Goal: Transaction & Acquisition: Purchase product/service

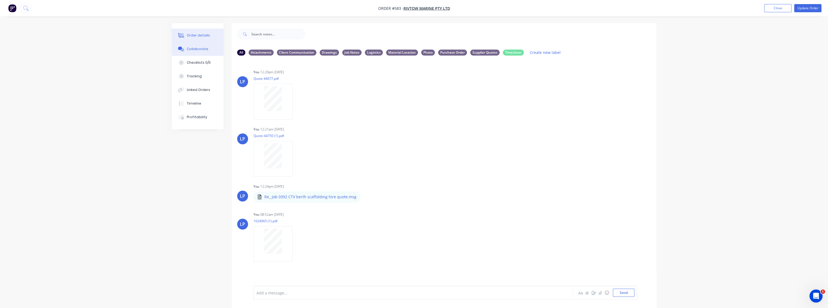
click at [195, 37] on div "Order details" at bounding box center [198, 35] width 23 height 5
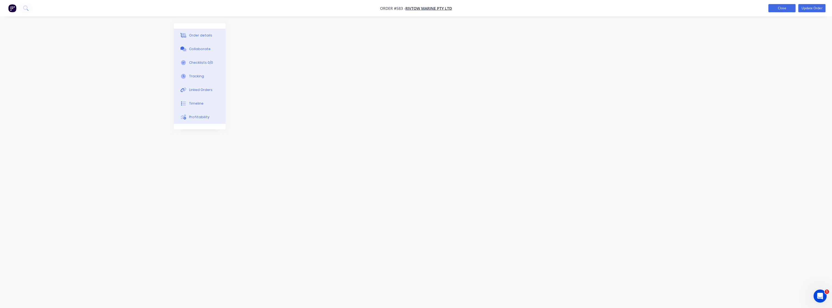
click at [775, 7] on button "Close" at bounding box center [782, 8] width 27 height 8
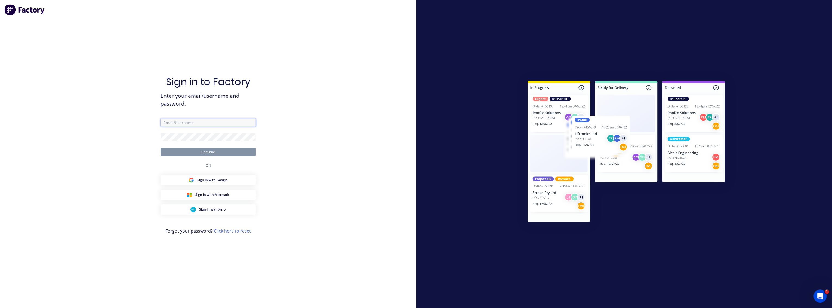
type input "[PERSON_NAME][EMAIL_ADDRESS][PERSON_NAME][DOMAIN_NAME]"
click at [200, 152] on button "Continue" at bounding box center [208, 152] width 95 height 8
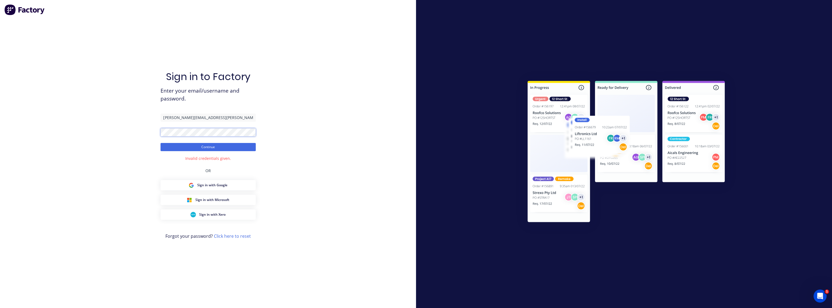
click at [153, 133] on div "Sign in to Factory Enter your email/username and password. [PERSON_NAME][EMAIL_…" at bounding box center [208, 154] width 416 height 308
click at [161, 143] on button "Continue" at bounding box center [208, 147] width 95 height 8
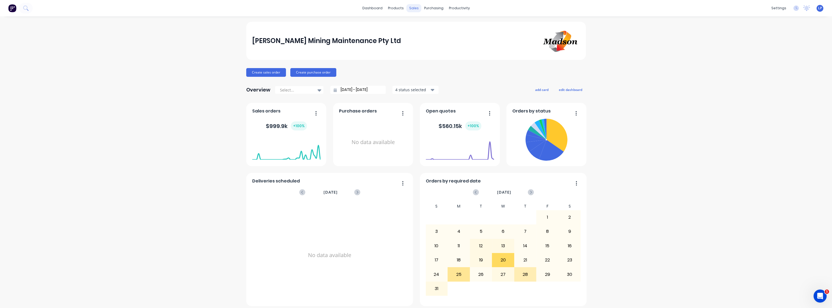
click at [411, 6] on div "sales" at bounding box center [414, 8] width 15 height 8
click at [420, 25] on link "Sales Orders" at bounding box center [441, 25] width 72 height 11
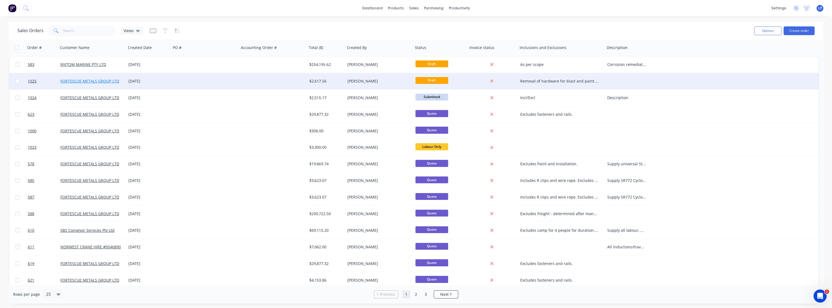
click at [81, 81] on link "FORTESCUE METALS GROUP LTD" at bounding box center [89, 80] width 59 height 5
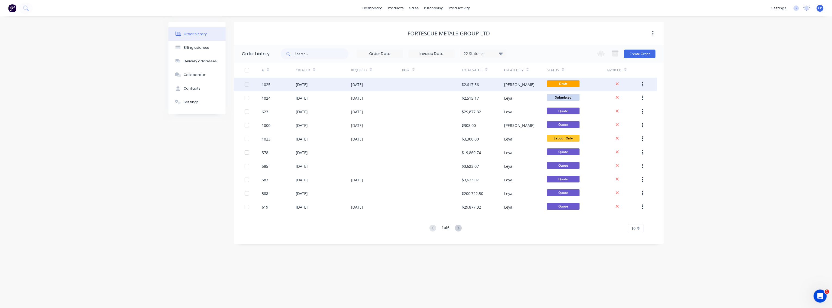
click at [268, 84] on div "1025" at bounding box center [266, 85] width 9 height 6
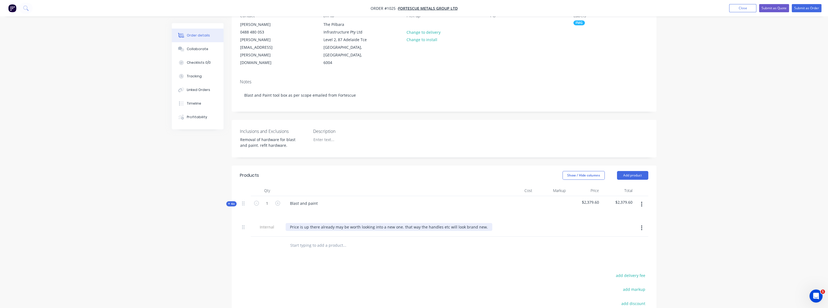
scroll to position [60, 0]
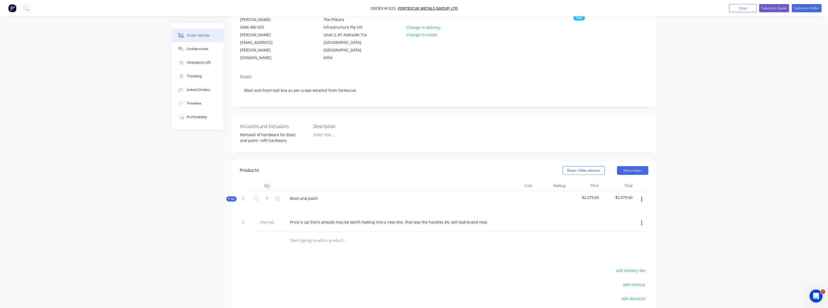
click at [231, 197] on span "Kit" at bounding box center [231, 199] width 7 height 4
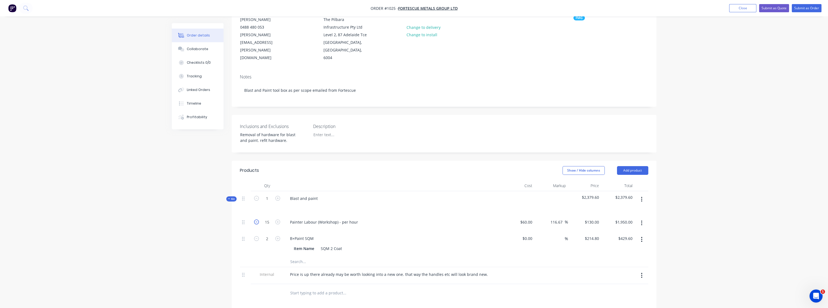
click at [257, 219] on icon "button" at bounding box center [256, 221] width 5 height 5
type input "14"
type input "$1,820.00"
click at [257, 219] on icon "button" at bounding box center [256, 221] width 5 height 5
type input "13"
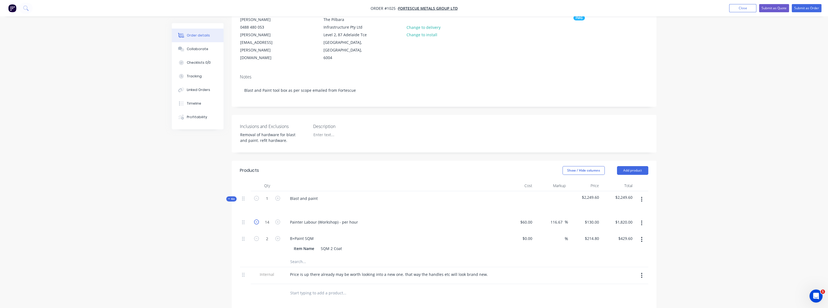
type input "$1,690.00"
click at [255, 219] on icon "button" at bounding box center [256, 221] width 5 height 5
type input "12"
type input "$1,560.00"
click at [630, 166] on button "Add product" at bounding box center [632, 170] width 31 height 9
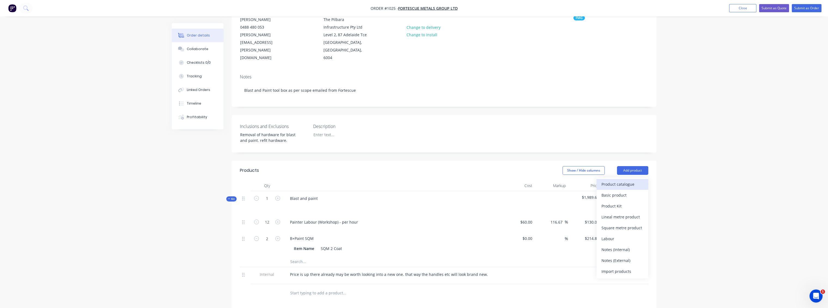
click at [619, 180] on div "Product catalogue" at bounding box center [622, 184] width 42 height 8
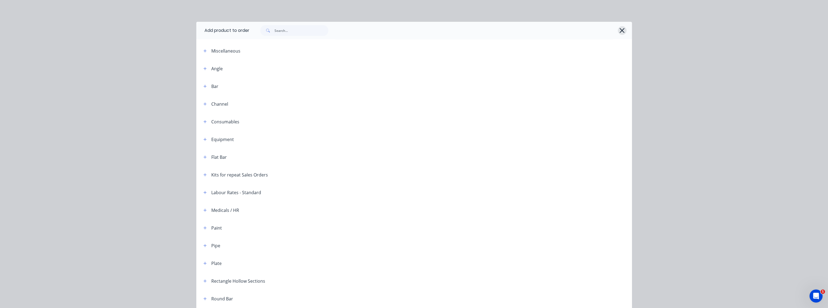
click at [619, 29] on icon "button" at bounding box center [622, 31] width 6 height 8
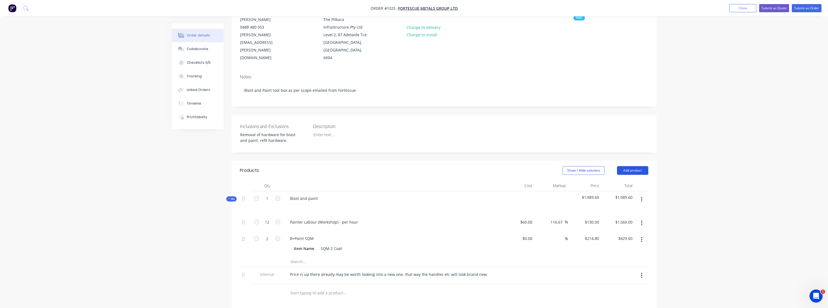
click at [635, 166] on button "Add product" at bounding box center [632, 170] width 31 height 9
click at [420, 256] on div at bounding box center [367, 261] width 163 height 11
click at [309, 256] on input "text" at bounding box center [344, 261] width 109 height 11
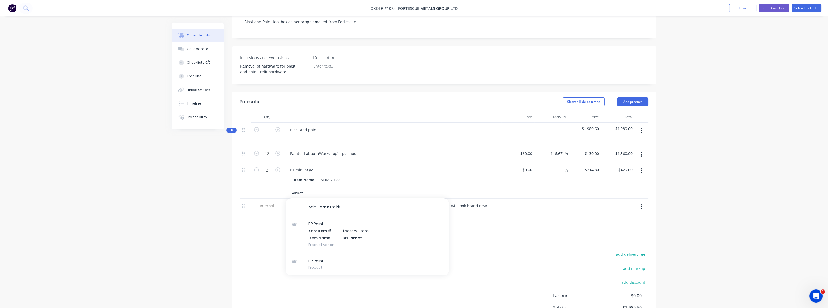
scroll to position [151, 0]
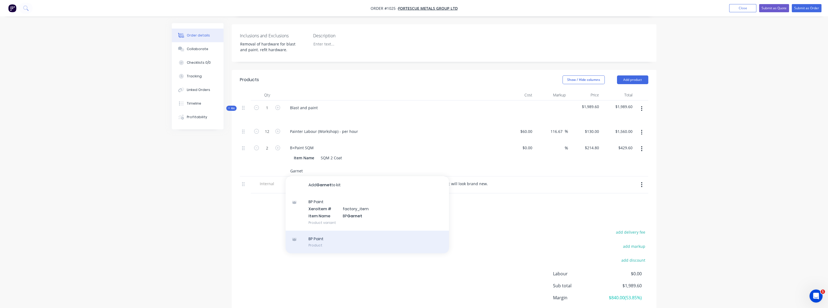
type input "Garnet"
click at [319, 236] on div "BP Paint Product" at bounding box center [367, 242] width 163 height 23
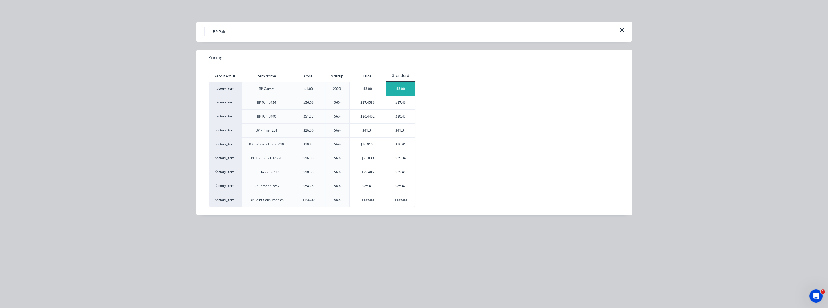
click at [399, 86] on div "$3.00" at bounding box center [400, 89] width 29 height 14
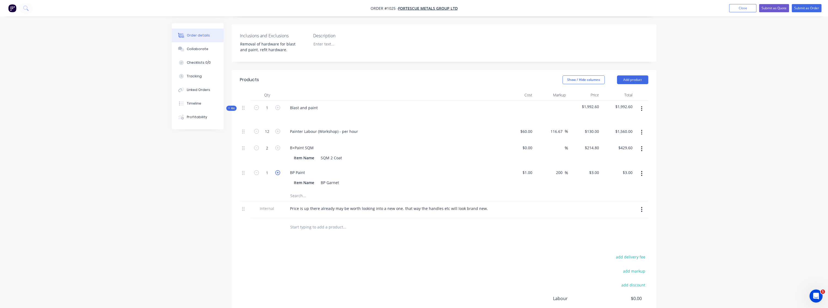
click at [279, 170] on icon "button" at bounding box center [277, 172] width 5 height 5
type input "2"
type input "$6.00"
click at [279, 170] on icon "button" at bounding box center [277, 172] width 5 height 5
type input "3"
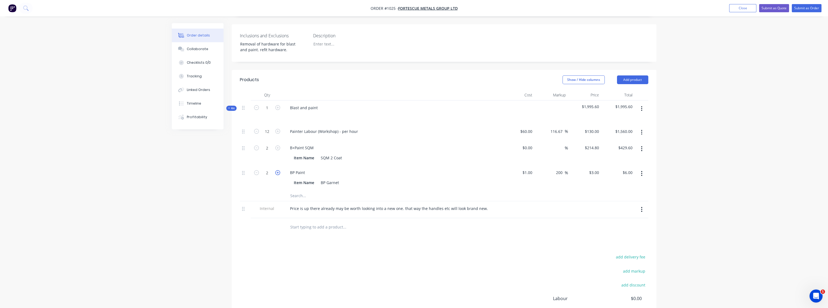
type input "$9.00"
